Goal: Use online tool/utility: Utilize a website feature to perform a specific function

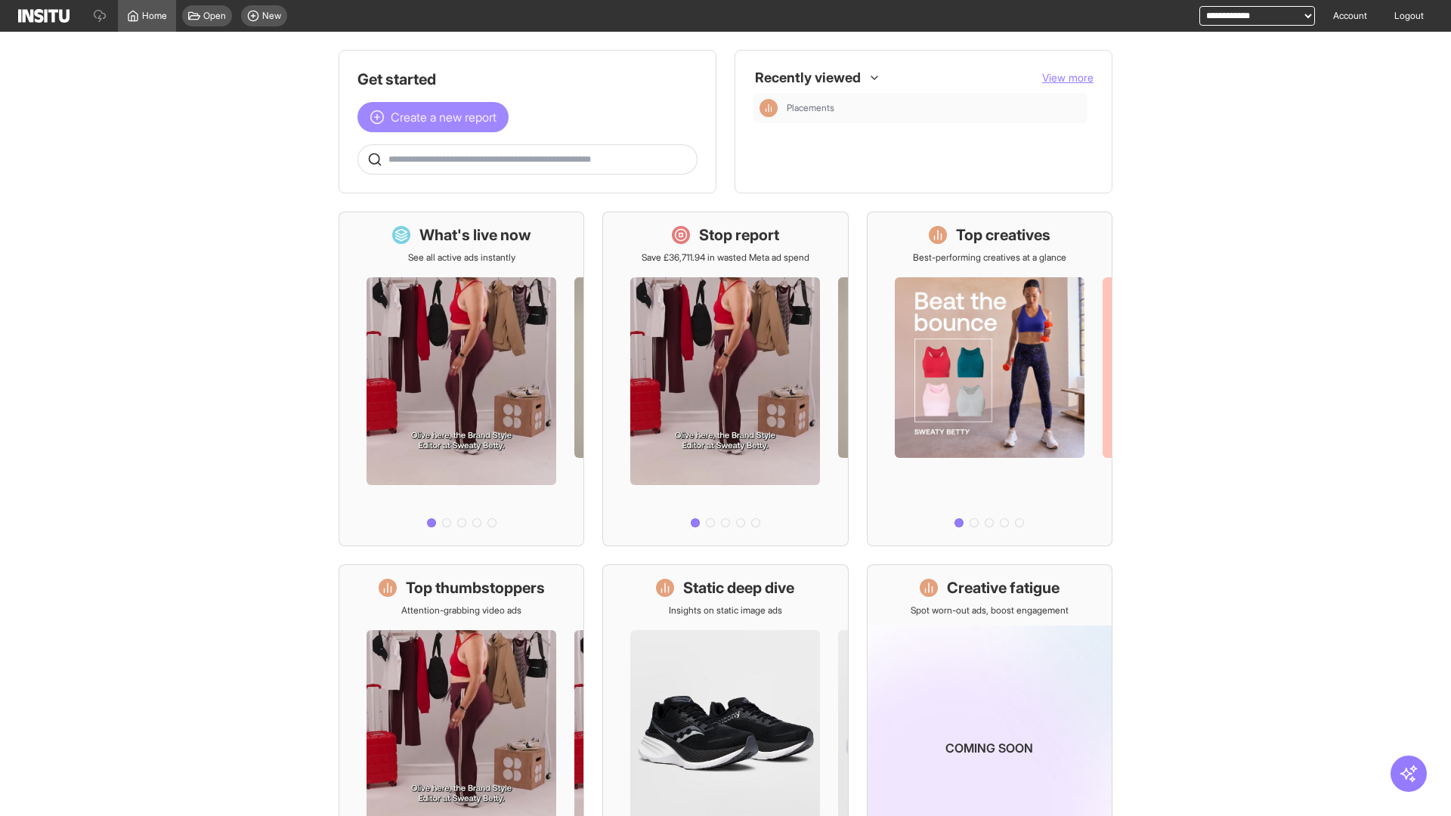
click at [437, 117] on span "Create a new report" at bounding box center [444, 117] width 106 height 18
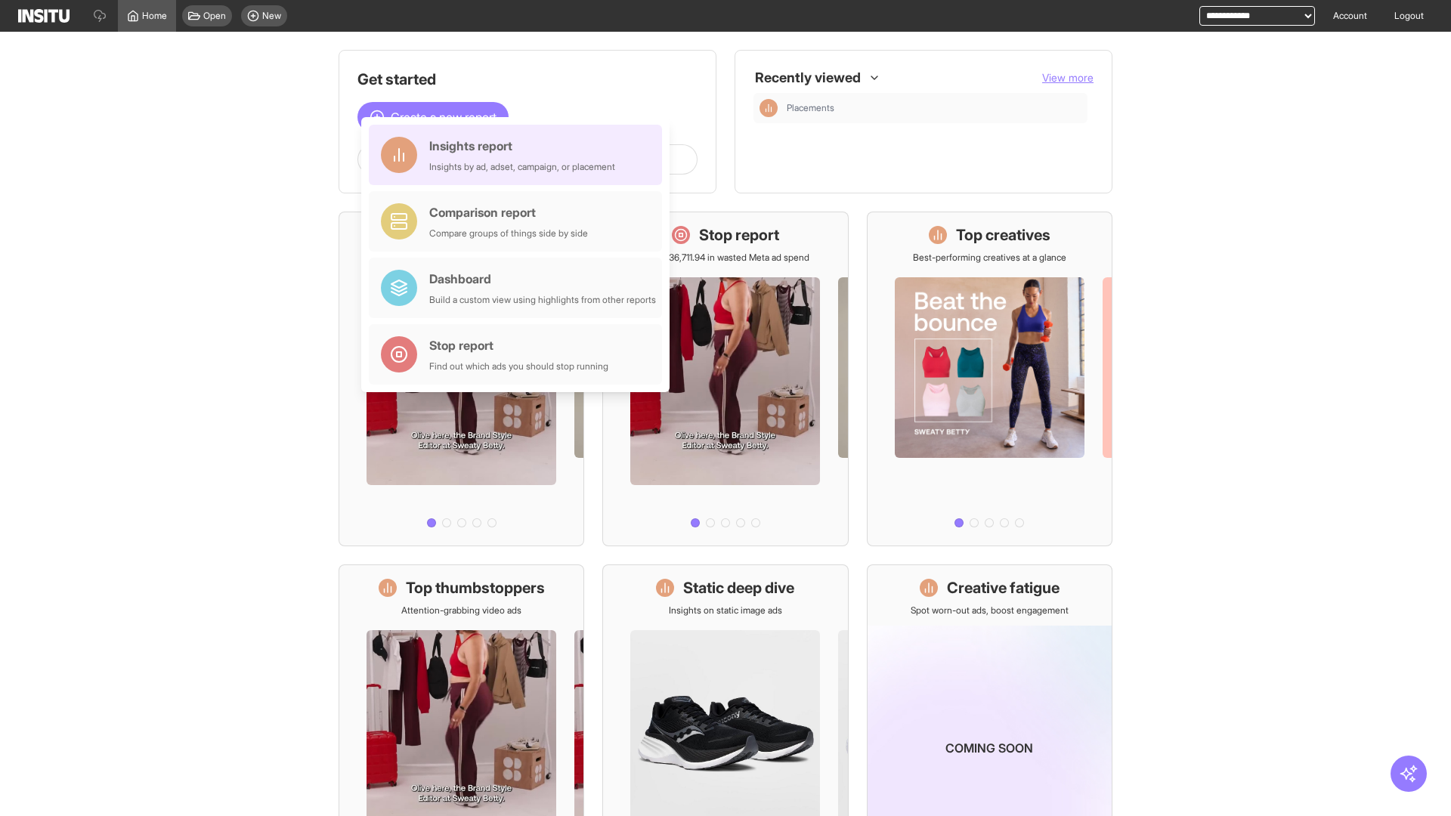
click at [519, 155] on div "Insights report Insights by ad, adset, campaign, or placement" at bounding box center [522, 155] width 186 height 36
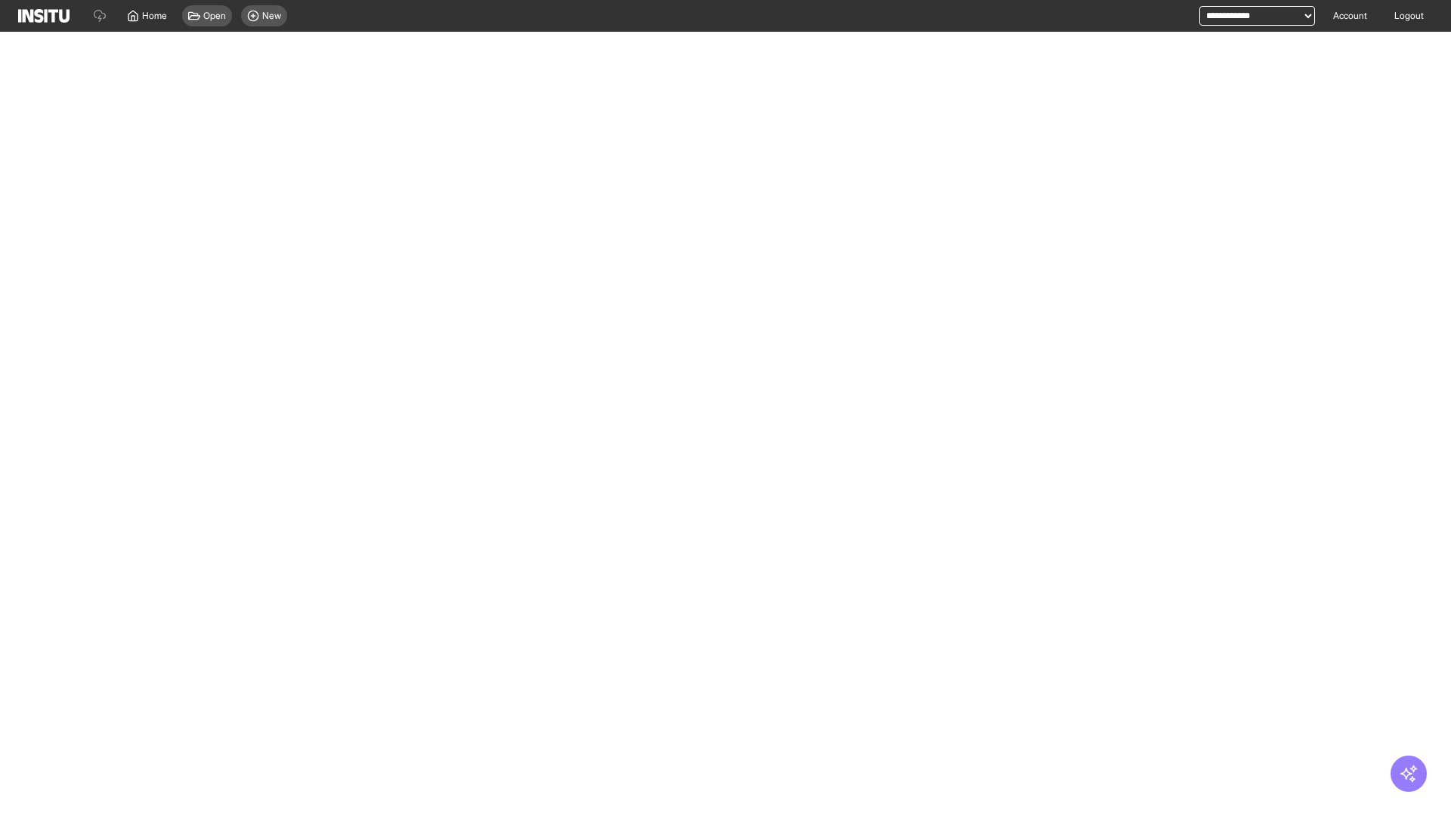
select select "**"
